Goal: Task Accomplishment & Management: Use online tool/utility

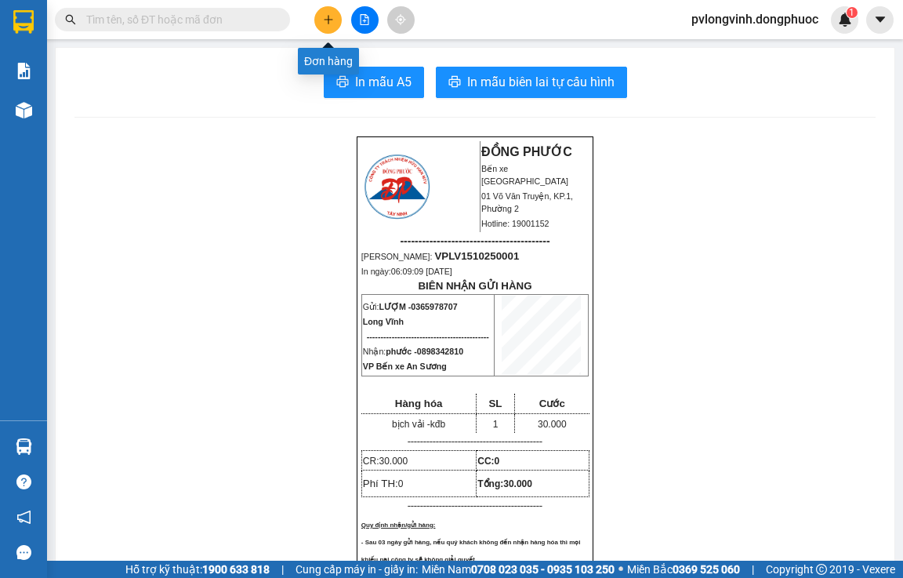
click at [326, 16] on icon "plus" at bounding box center [328, 19] width 11 height 11
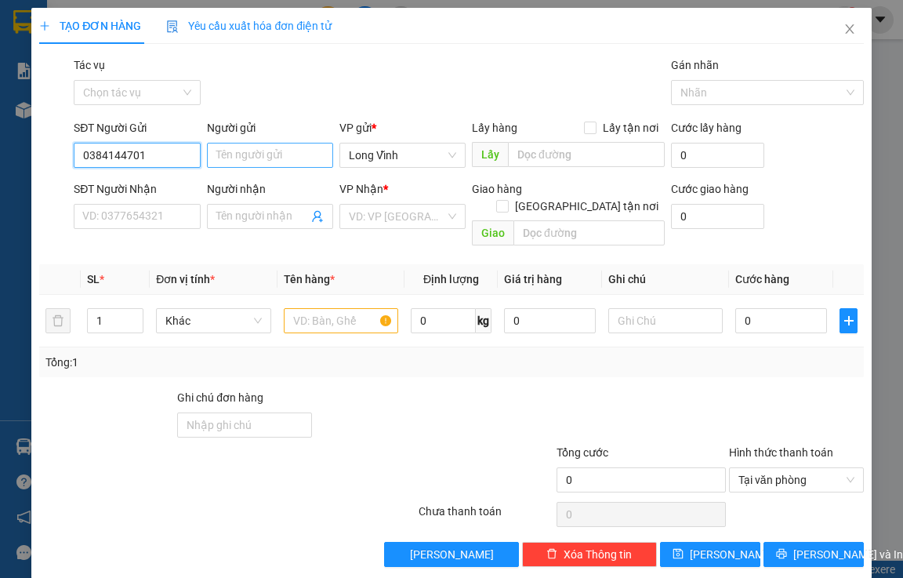
type input "0384144701"
click at [228, 165] on input "Người gửi" at bounding box center [270, 155] width 126 height 25
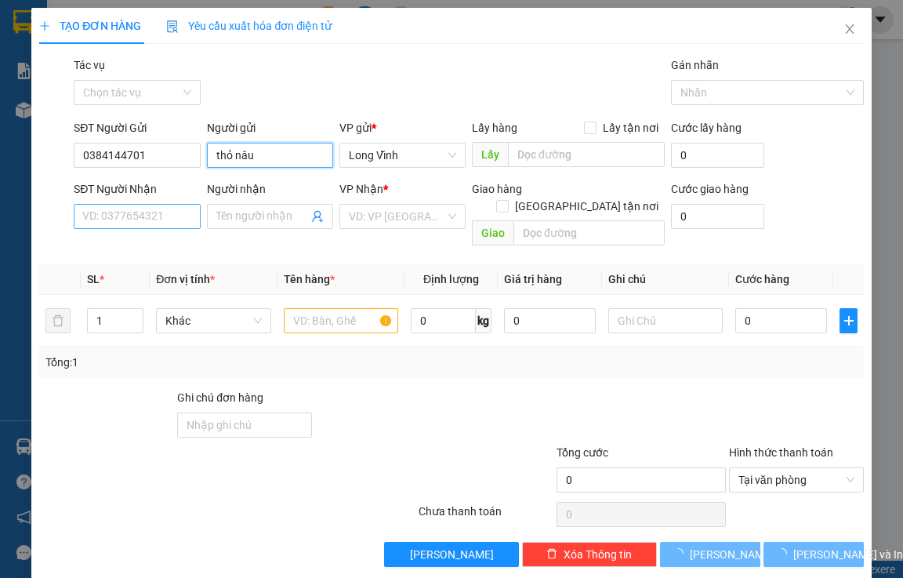
type input "thỏ nâu"
click at [115, 209] on input "SĐT Người Nhận" at bounding box center [137, 216] width 126 height 25
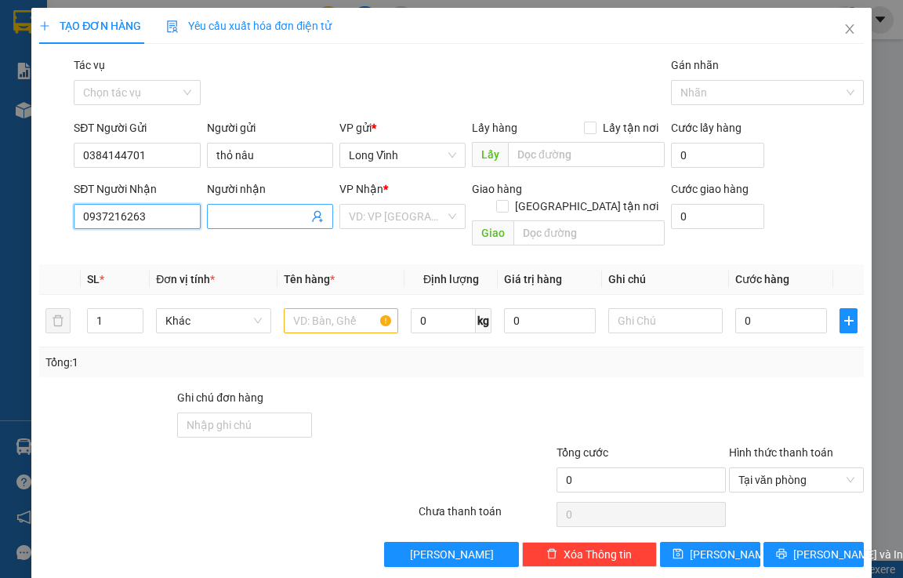
type input "0937216263"
click at [242, 223] on input "Người nhận" at bounding box center [262, 216] width 92 height 17
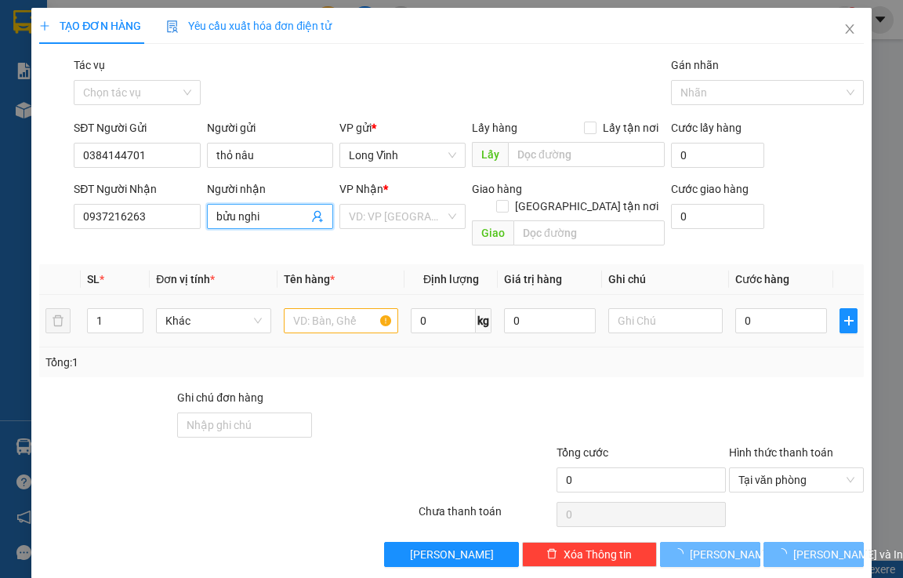
type input "bửu nghi"
click at [349, 308] on input "text" at bounding box center [341, 320] width 115 height 25
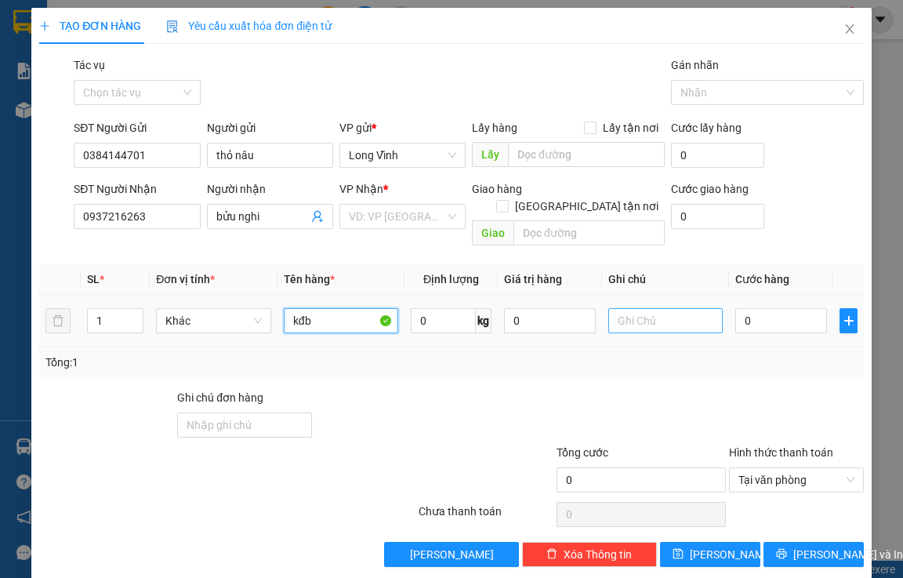
type input "kđb"
click at [651, 314] on input "text" at bounding box center [665, 320] width 115 height 25
type input "kđb"
click at [328, 308] on input "kđb" at bounding box center [341, 320] width 115 height 25
type input "k"
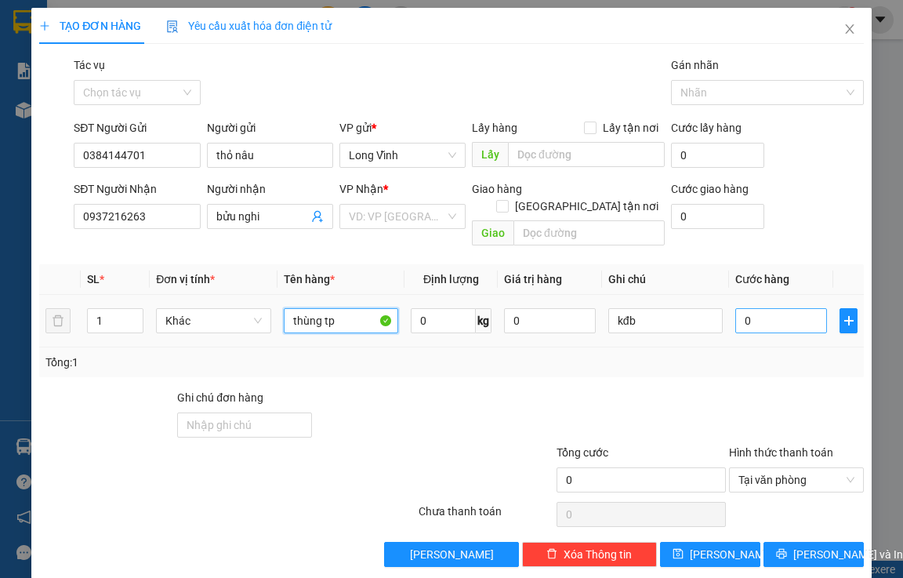
type input "thùng tp"
click at [768, 308] on input "0" at bounding box center [781, 320] width 92 height 25
type input "3"
type input "30"
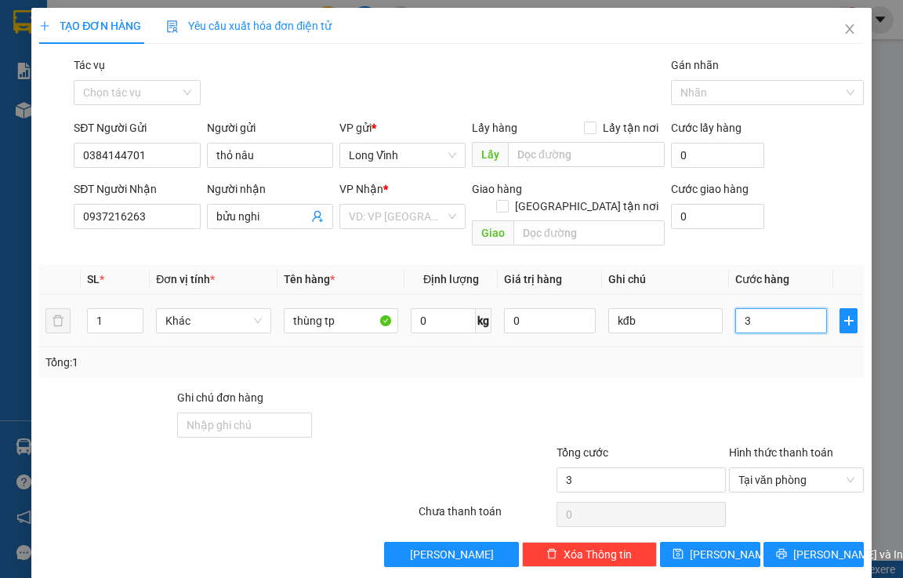
type input "30"
type input "30.000"
click at [697, 360] on div "Transit Pickup Surcharge Ids Transit Deliver Surcharge Ids Transit Deliver Surc…" at bounding box center [451, 311] width 824 height 510
click at [419, 213] on input "search" at bounding box center [397, 217] width 96 height 24
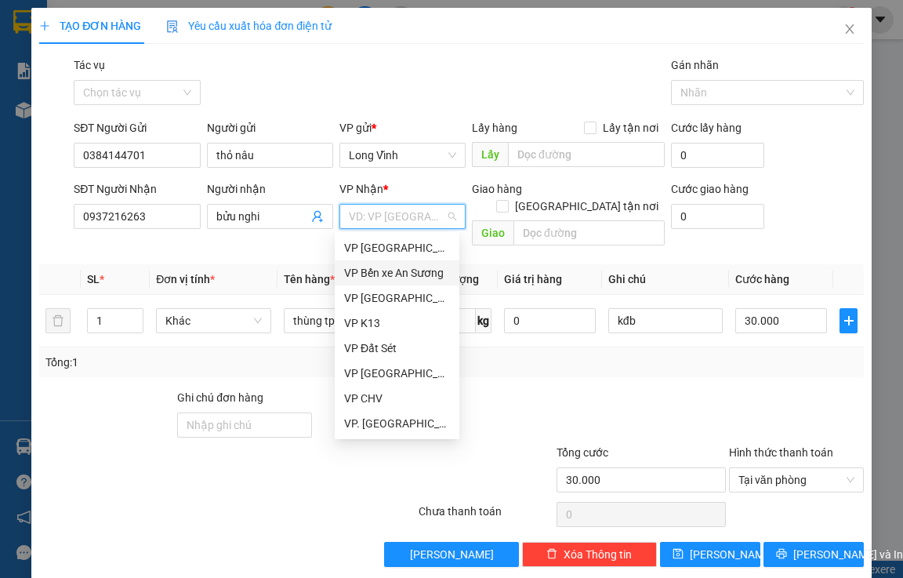
click at [414, 269] on div "VP Bến xe An Sương" at bounding box center [397, 272] width 106 height 17
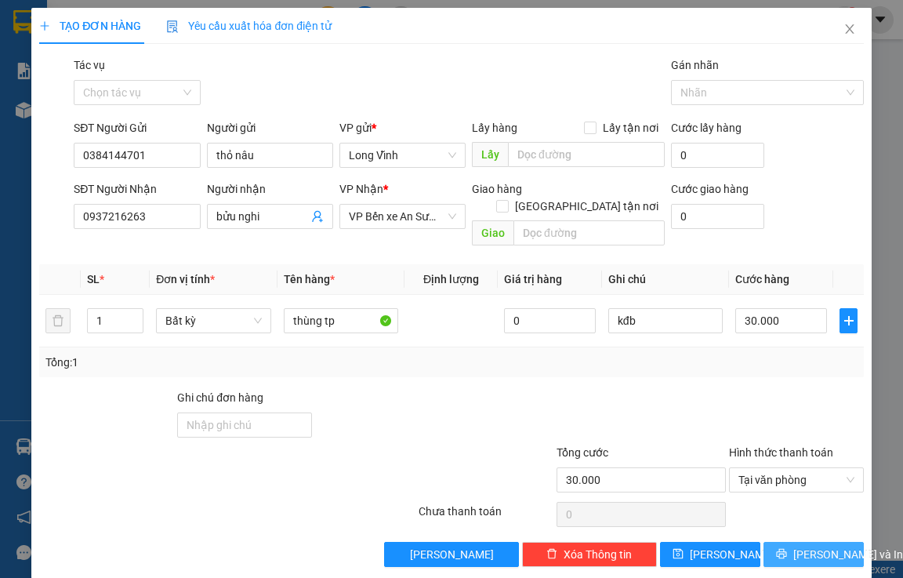
click at [793, 546] on span "[PERSON_NAME] và In" at bounding box center [848, 554] width 110 height 17
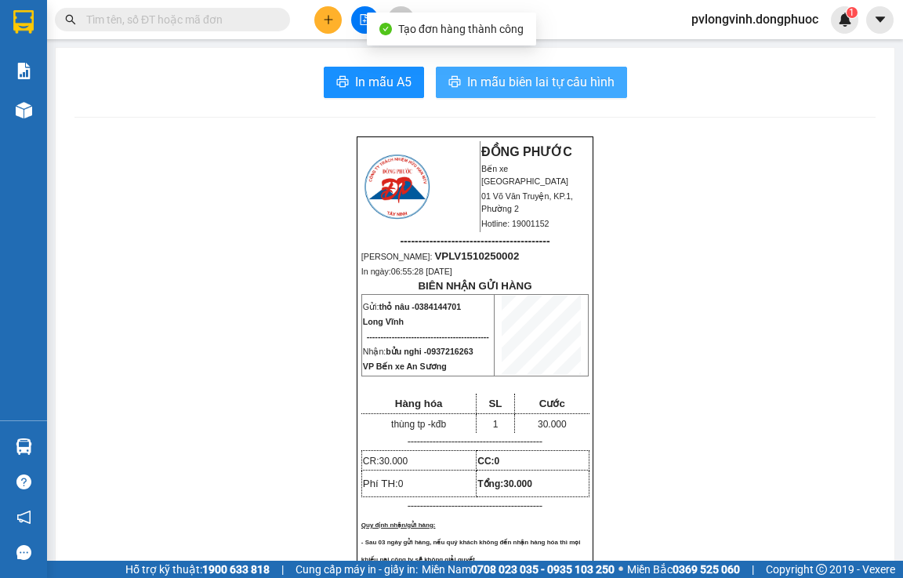
click at [495, 89] on span "In mẫu biên lai tự cấu hình" at bounding box center [540, 82] width 147 height 20
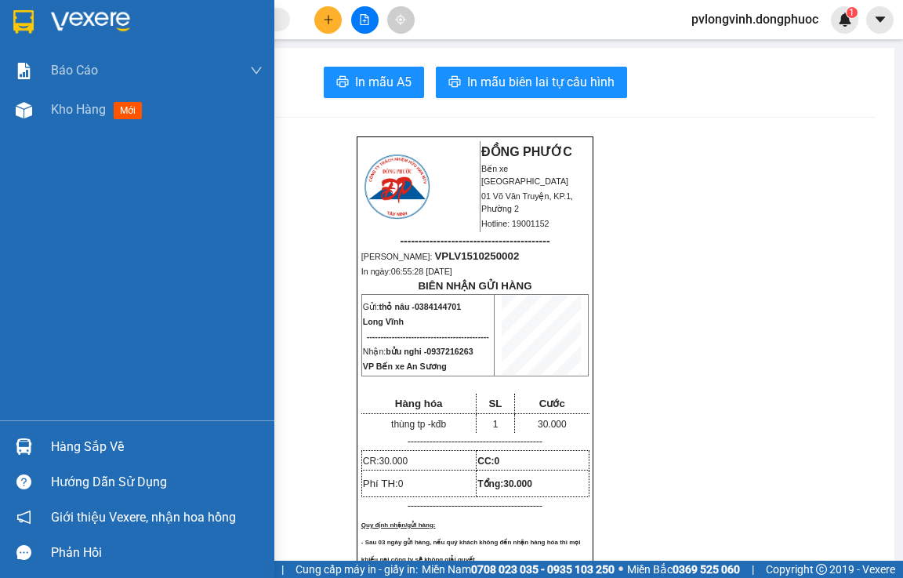
click at [100, 433] on div "Hàng sắp về" at bounding box center [137, 446] width 274 height 35
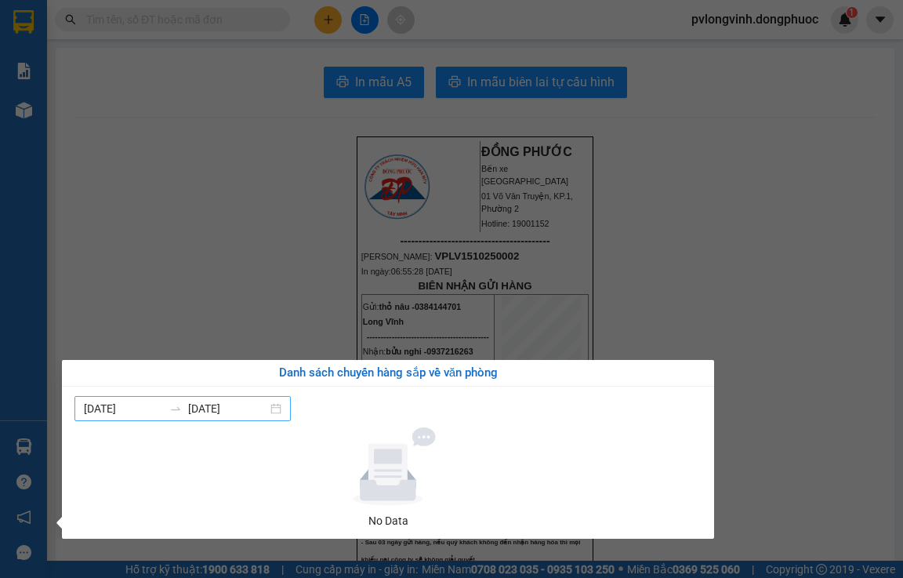
click at [244, 401] on input "[DATE]" at bounding box center [227, 408] width 79 height 17
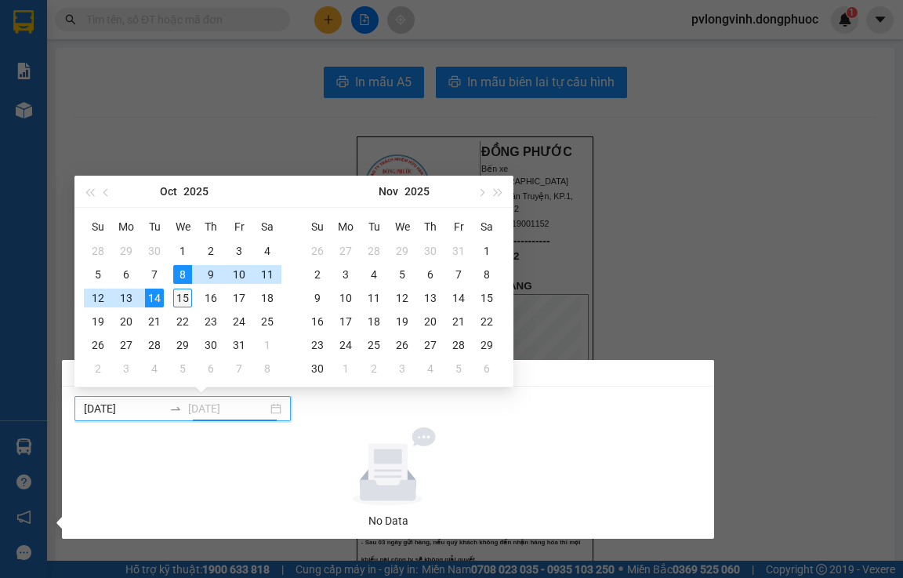
type input "[DATE]"
click at [185, 293] on div "15" at bounding box center [182, 297] width 19 height 19
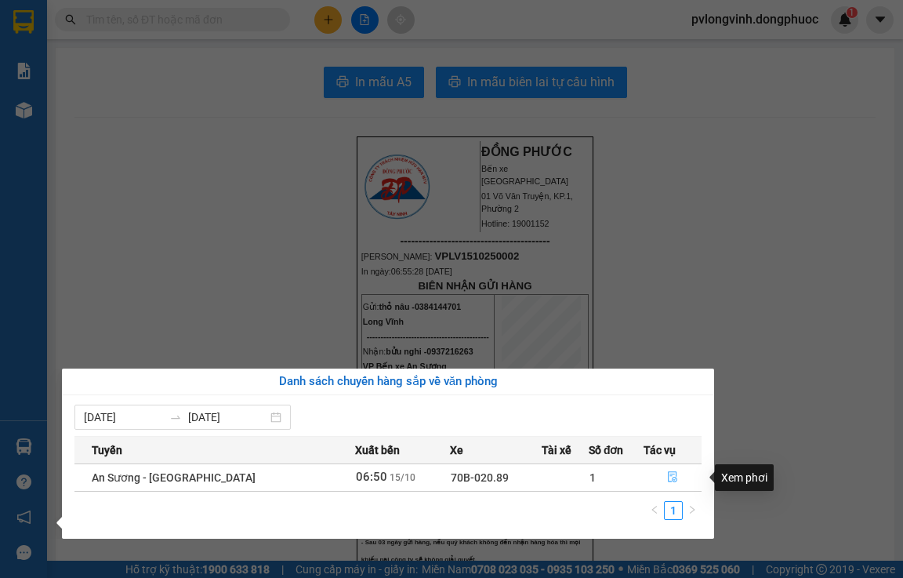
click at [669, 475] on icon "file-done" at bounding box center [672, 476] width 11 height 11
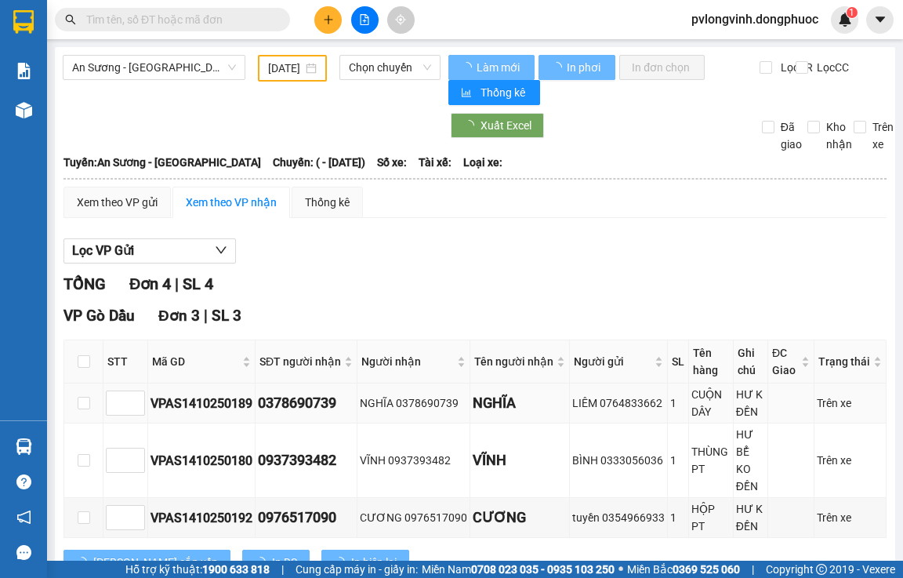
type input "[DATE]"
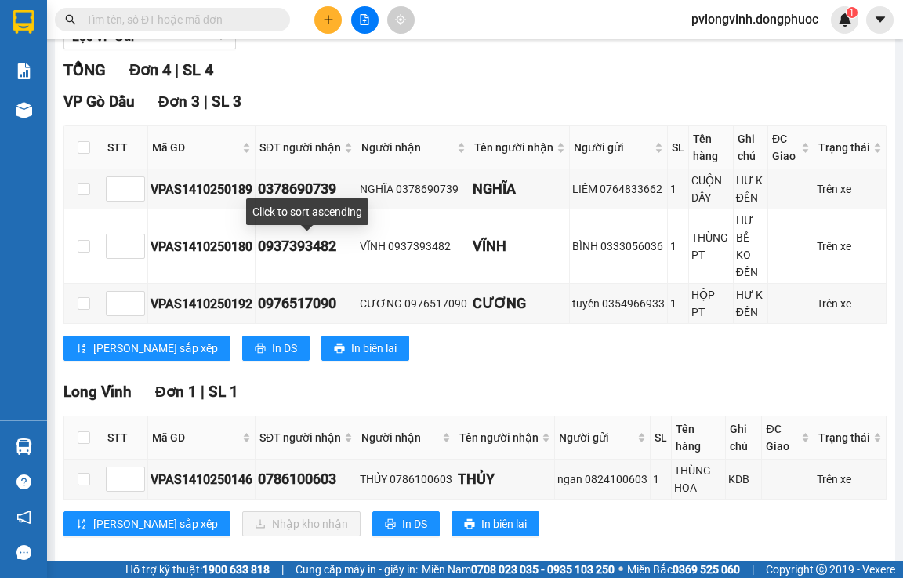
scroll to position [216, 0]
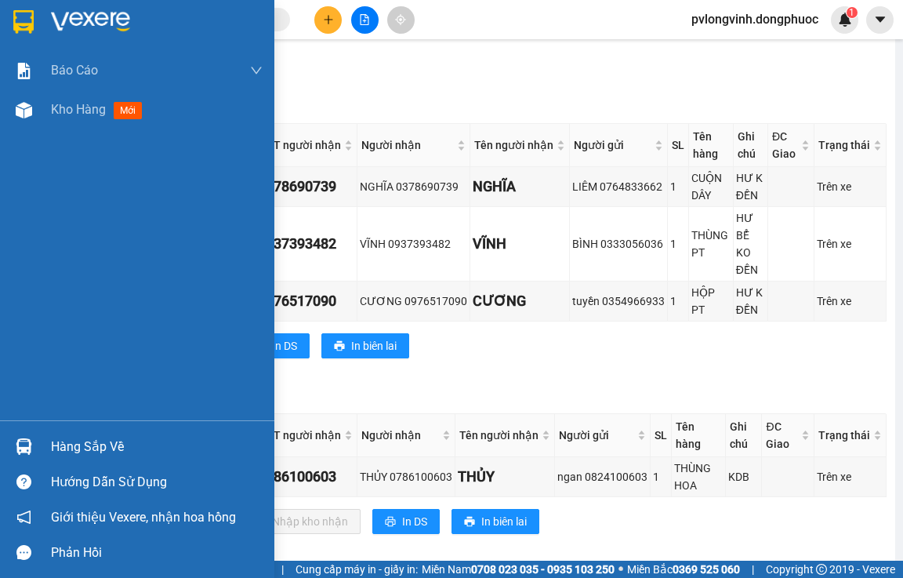
click at [106, 433] on div "Hàng sắp về" at bounding box center [137, 446] width 274 height 35
click at [0, 297] on div "Báo cáo Mẫu 1: Báo cáo dòng tiền Mẫu 2: Doanh số tạo đơn theo Văn phòng, nhân v…" at bounding box center [137, 289] width 274 height 578
click at [100, 106] on span "Kho hàng" at bounding box center [78, 109] width 55 height 15
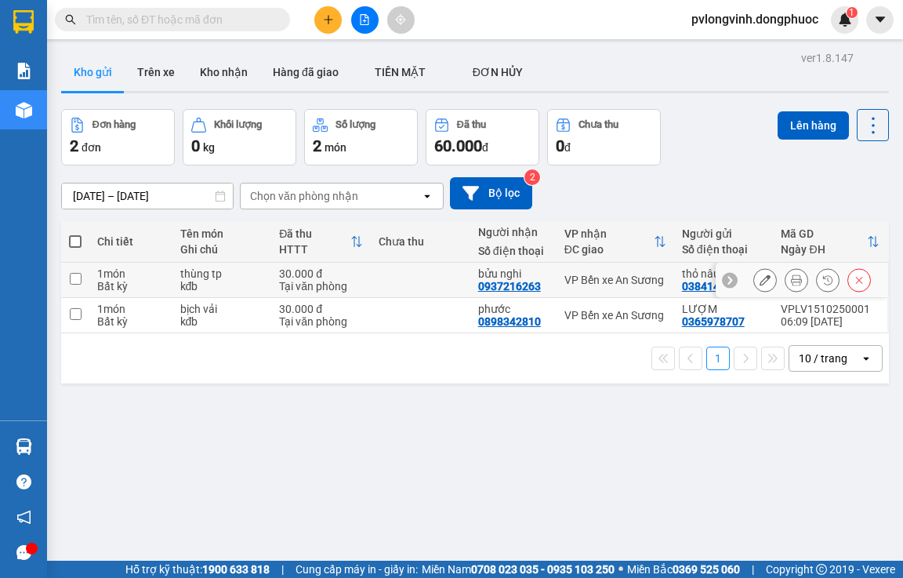
click at [76, 280] on input "checkbox" at bounding box center [76, 279] width 12 height 12
checkbox input "true"
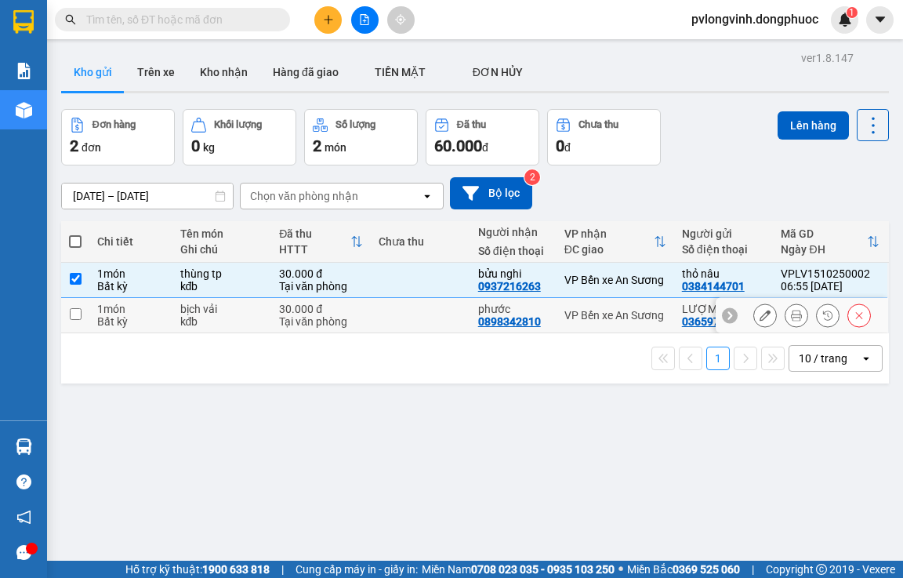
click at [79, 315] on input "checkbox" at bounding box center [76, 314] width 12 height 12
checkbox input "true"
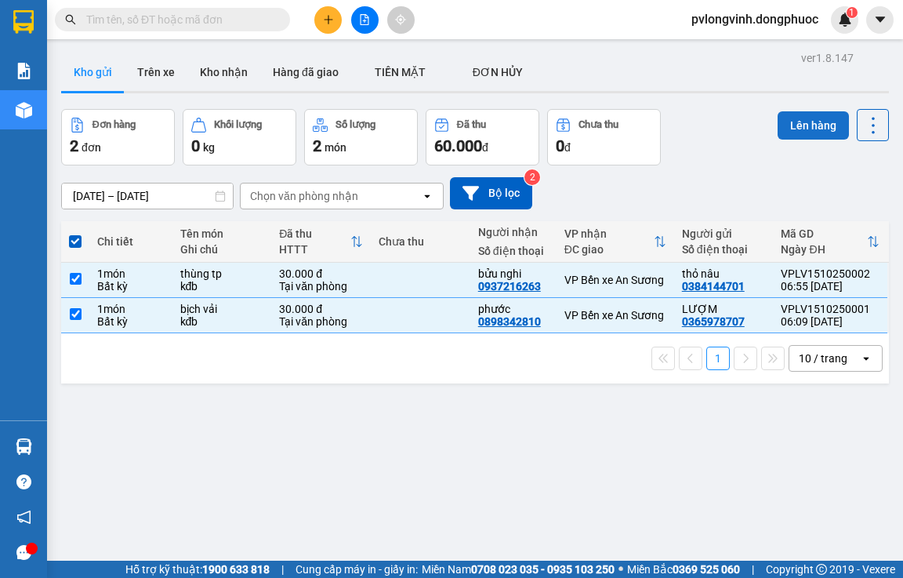
click at [814, 139] on button "Lên hàng" at bounding box center [813, 125] width 71 height 28
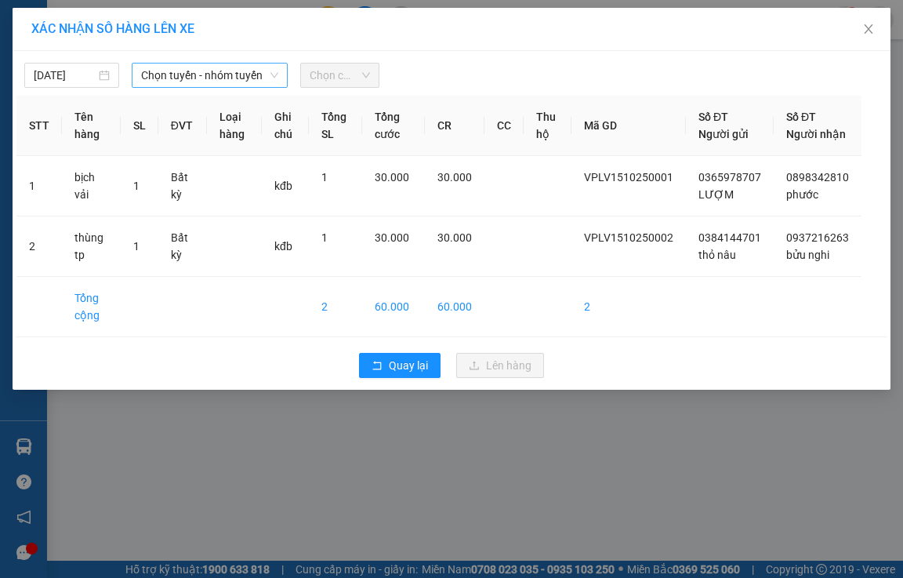
click at [158, 79] on span "Chọn tuyến - nhóm tuyến" at bounding box center [209, 75] width 137 height 24
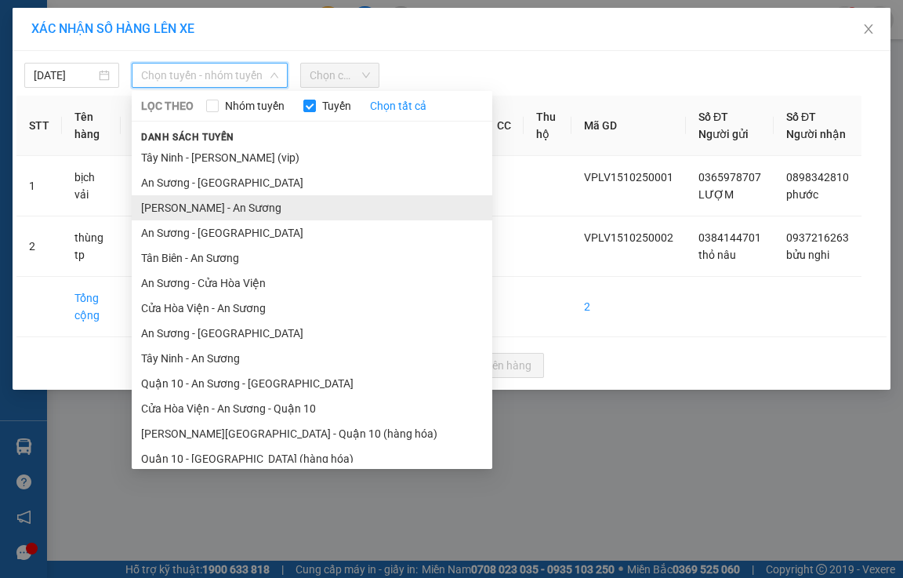
click at [188, 209] on li "Châu Thành - An Sương" at bounding box center [312, 207] width 361 height 25
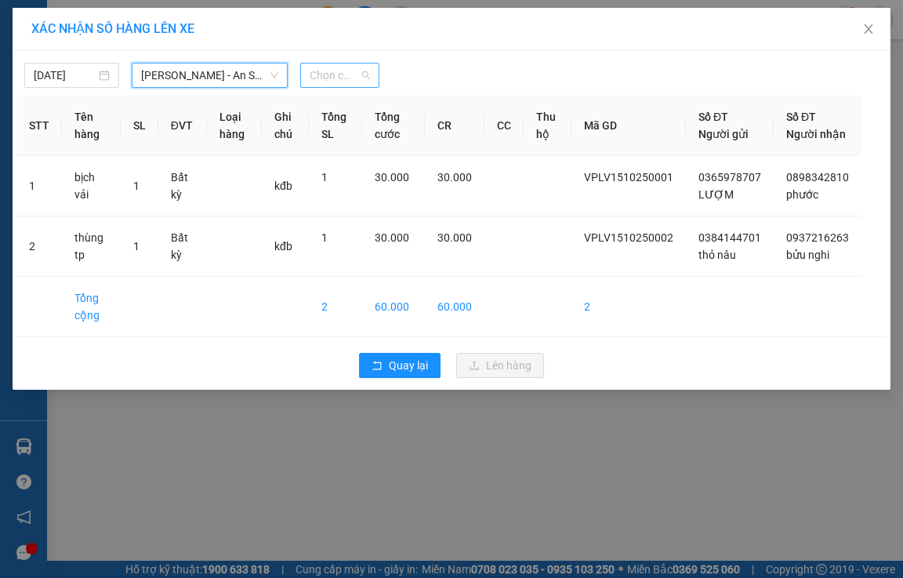
click at [353, 79] on span "Chọn chuyến" at bounding box center [340, 75] width 60 height 24
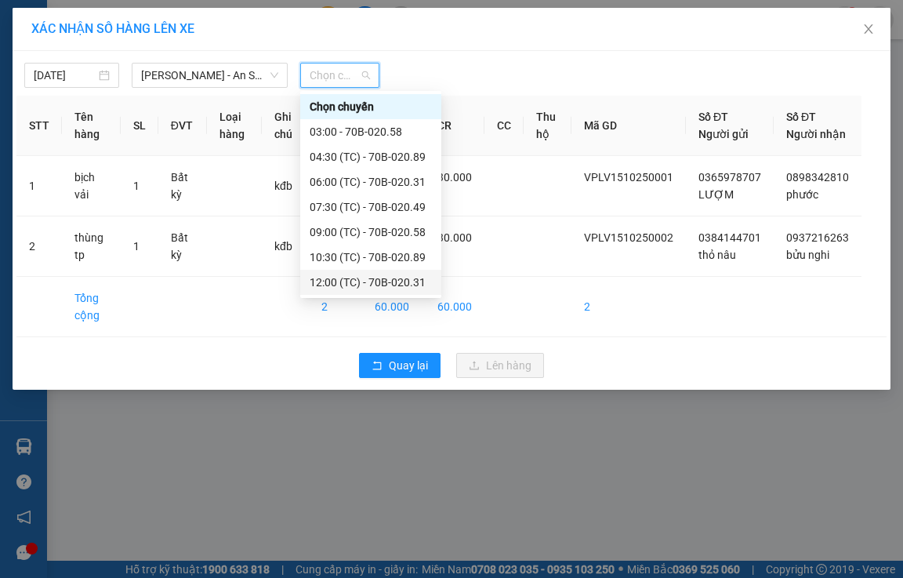
click at [390, 283] on div "12:00 (TC) - 70B-020.31" at bounding box center [371, 282] width 122 height 17
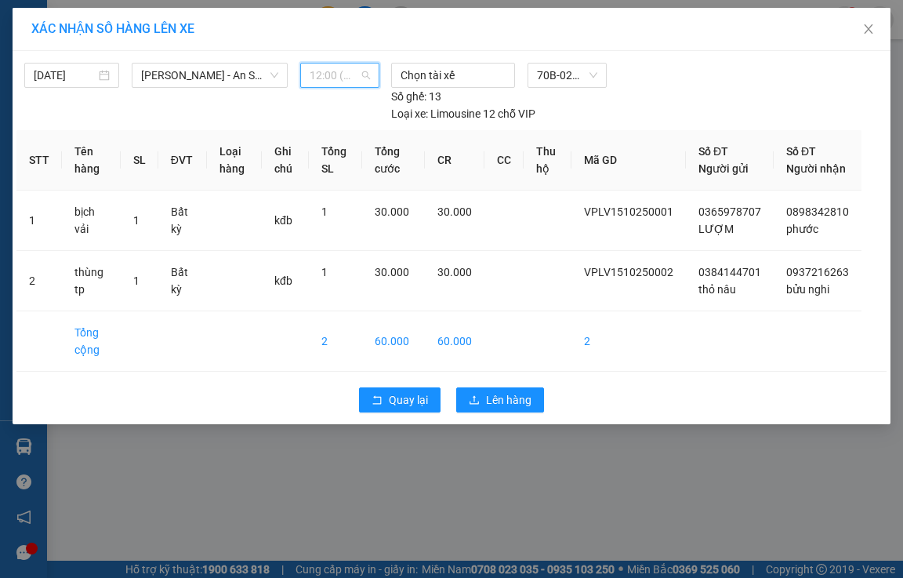
click at [344, 72] on span "12:00 (TC) - 70B-020.31" at bounding box center [340, 75] width 60 height 24
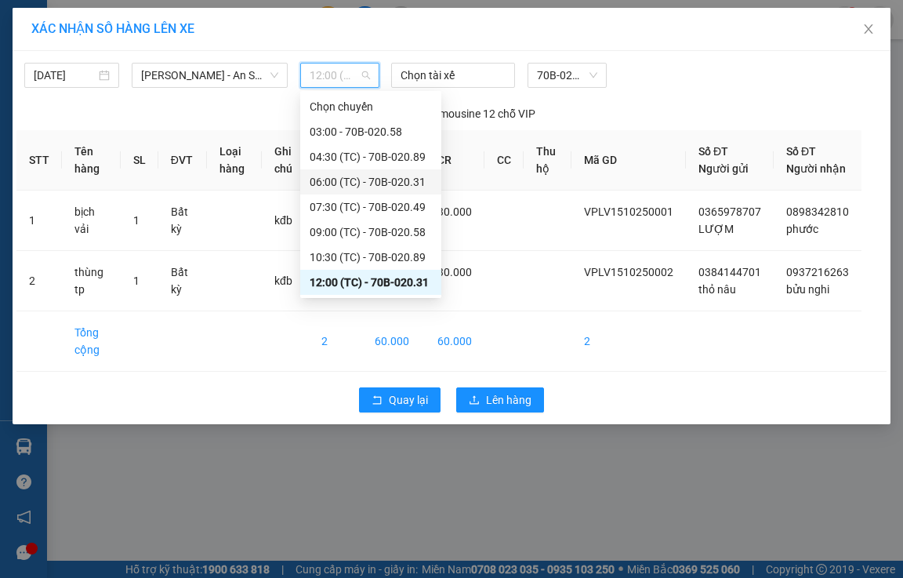
click at [396, 186] on div "06:00 (TC) - 70B-020.31" at bounding box center [371, 181] width 122 height 17
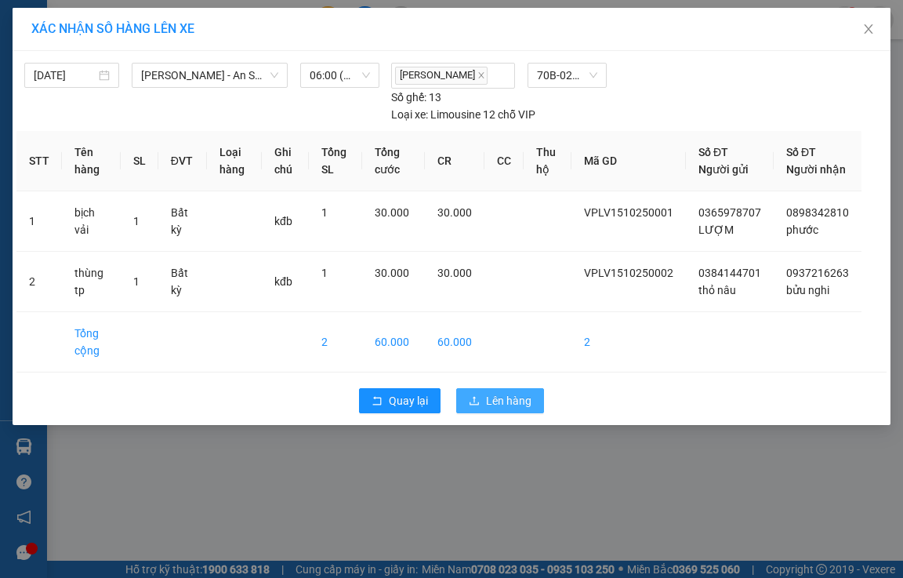
click at [508, 409] on span "Lên hàng" at bounding box center [508, 400] width 45 height 17
